Goal: Transaction & Acquisition: Purchase product/service

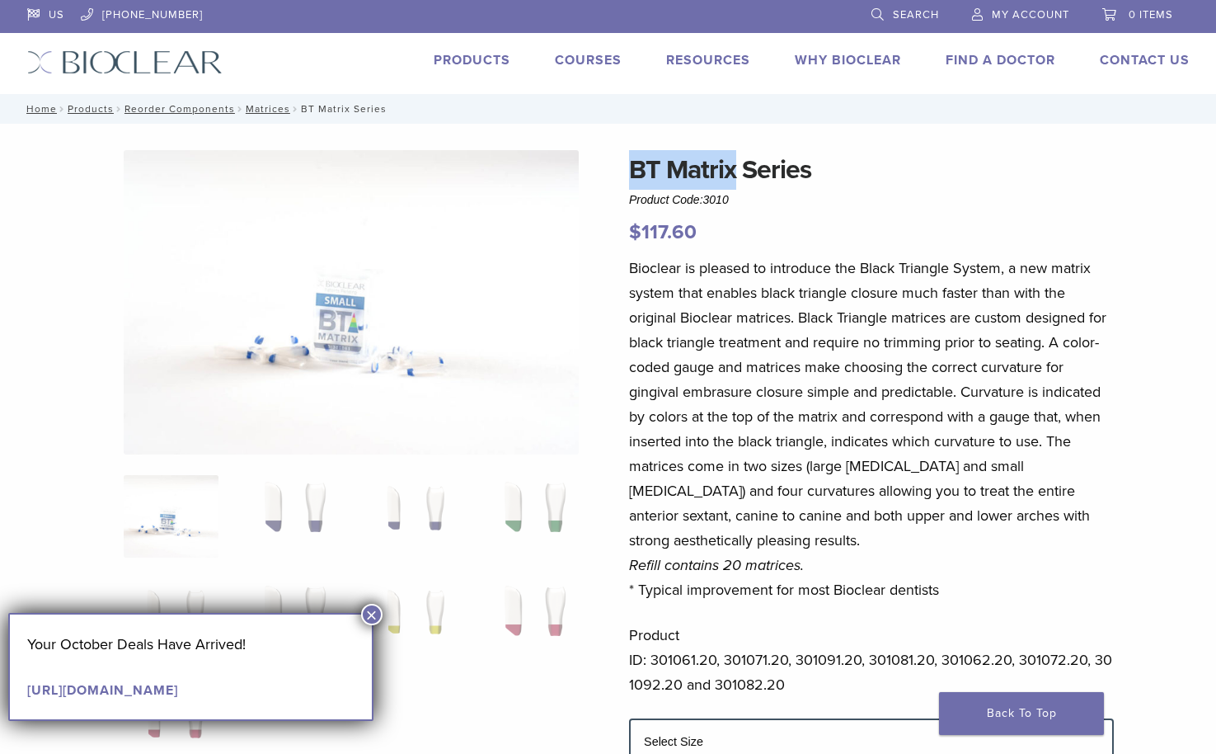
drag, startPoint x: 630, startPoint y: 173, endPoint x: 737, endPoint y: 170, distance: 107.2
click at [737, 170] on h1 "BT Matrix Series" at bounding box center [871, 170] width 485 height 40
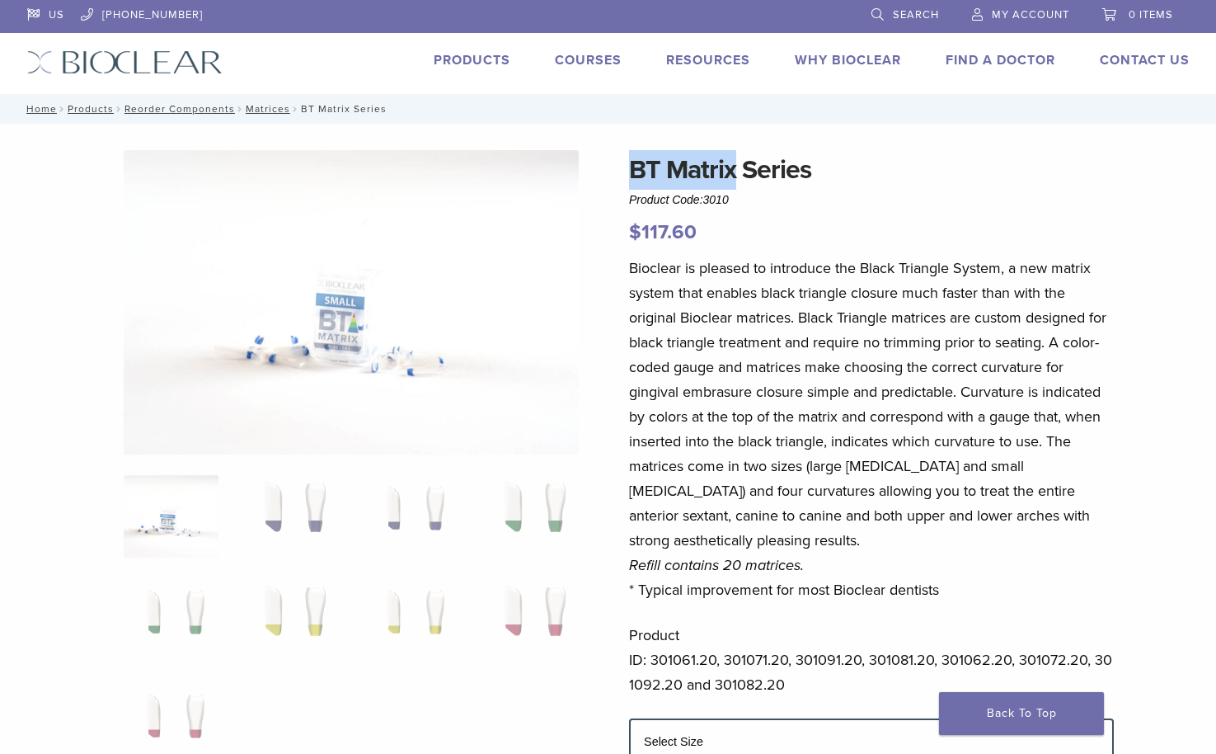
copy h1 "BT Matrix"
click at [876, 11] on link "Search" at bounding box center [906, 12] width 68 height 25
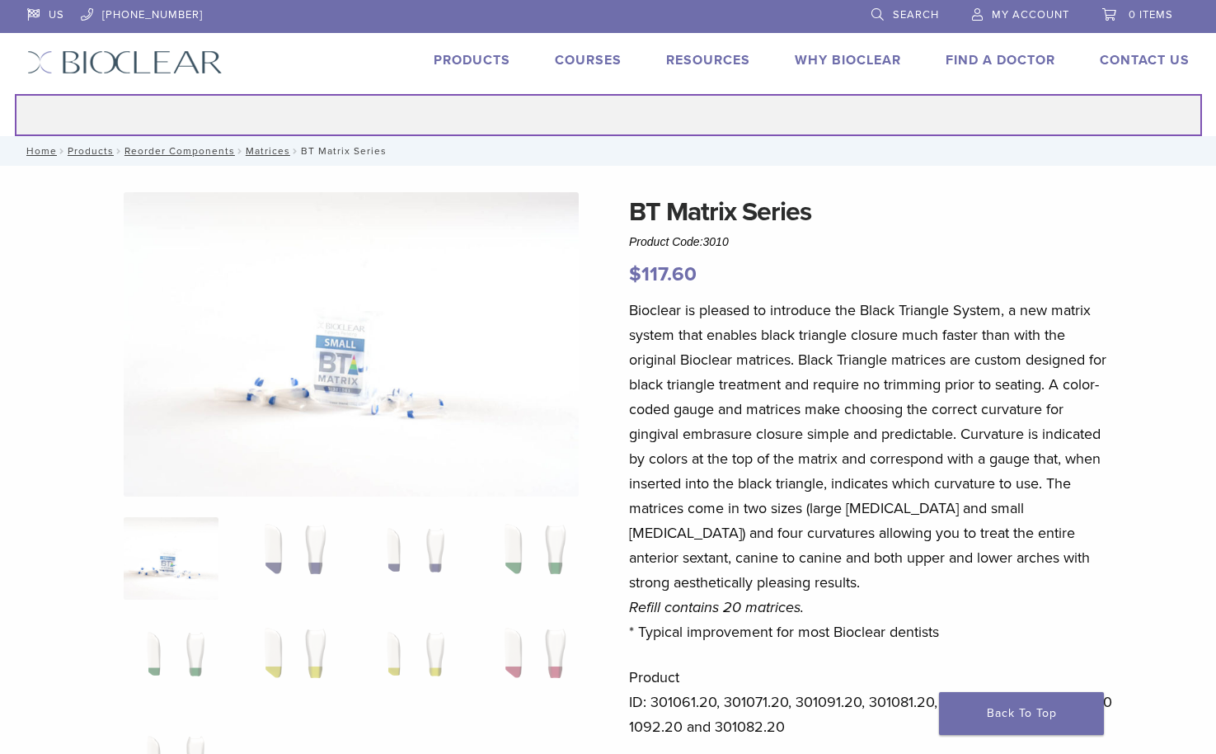
click at [759, 107] on input "Search for:" at bounding box center [608, 115] width 1187 height 42
type input "**********"
click at [14, 93] on button "Search" at bounding box center [14, 93] width 1 height 1
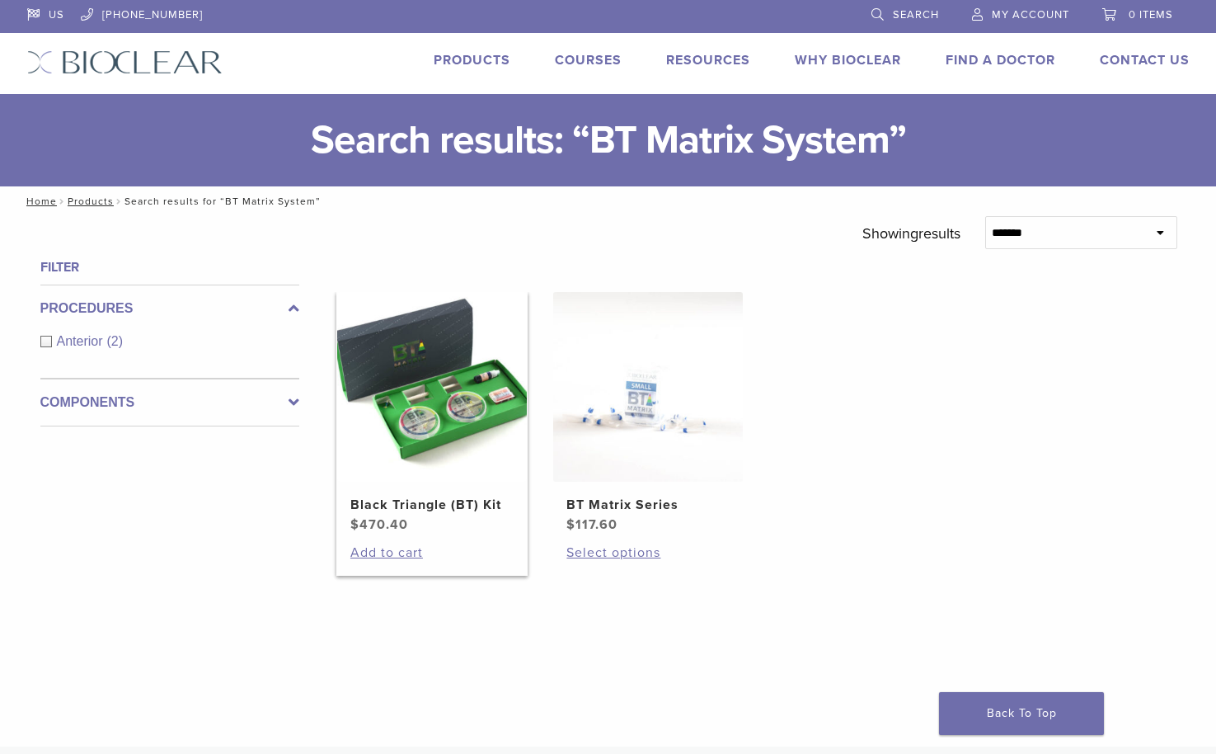
click at [416, 501] on h2 "Black Triangle (BT) Kit" at bounding box center [431, 505] width 163 height 20
